Goal: Task Accomplishment & Management: Use online tool/utility

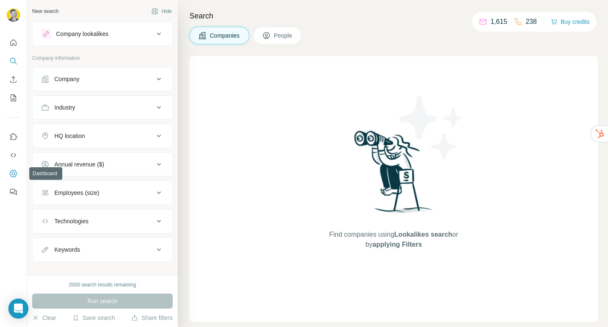
click at [18, 168] on button "Dashboard" at bounding box center [13, 173] width 13 height 15
click at [89, 315] on button "Save search" at bounding box center [93, 317] width 43 height 8
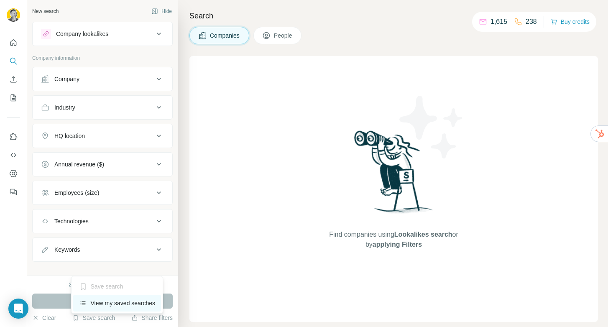
click at [104, 304] on div "View my saved searches" at bounding box center [117, 303] width 88 height 17
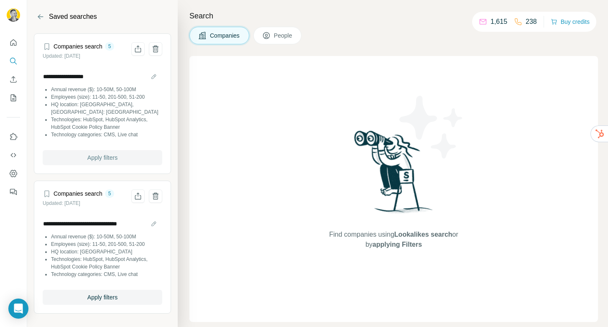
click at [108, 153] on span "Apply filters" at bounding box center [102, 157] width 30 height 8
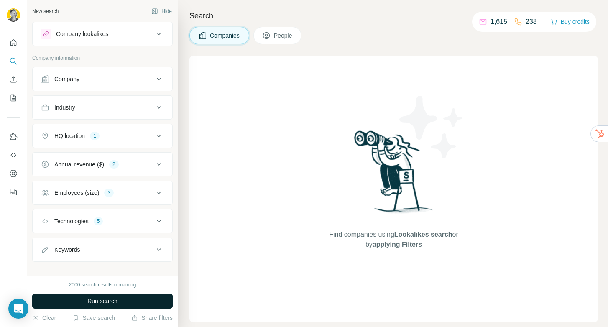
click at [104, 300] on span "Run search" at bounding box center [102, 301] width 30 height 8
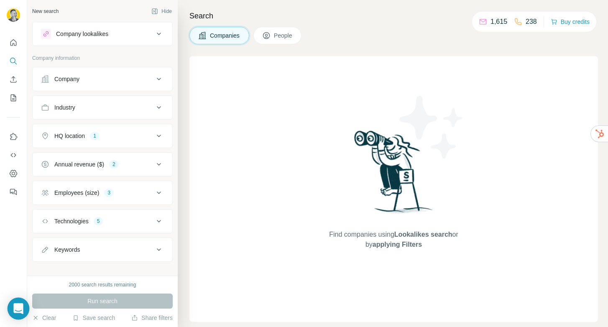
click at [20, 309] on icon "Open Intercom Messenger" at bounding box center [18, 308] width 10 height 11
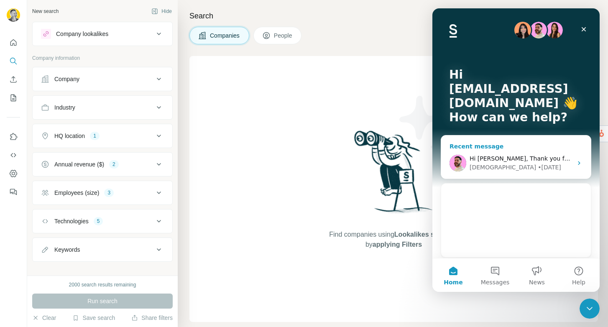
click at [510, 150] on div "Hi [PERSON_NAME], Thank you for sharing this, I'm letting the team know 🤝 [DEMO…" at bounding box center [516, 163] width 150 height 31
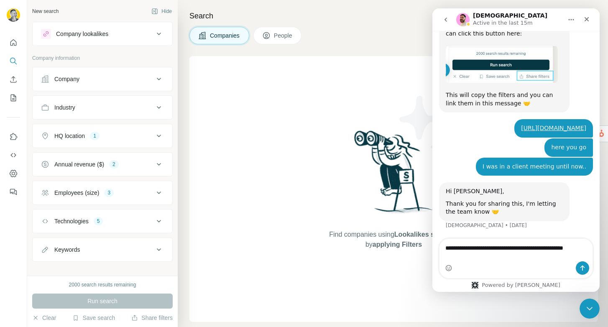
scroll to position [2085, 0]
type textarea "**********"
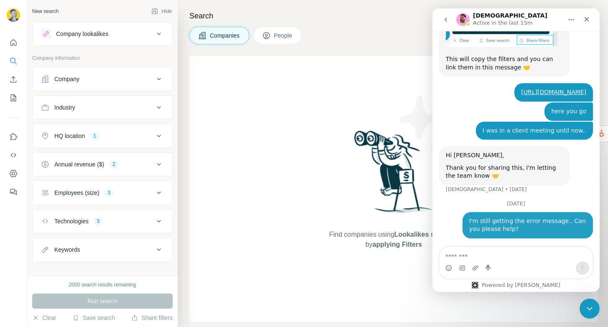
scroll to position [2121, 0]
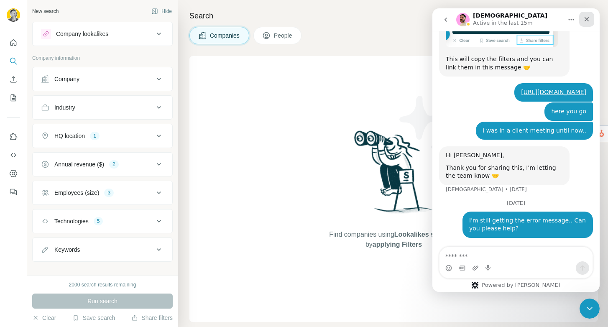
click at [586, 18] on icon "Close" at bounding box center [586, 19] width 7 height 7
